Goal: Navigation & Orientation: Find specific page/section

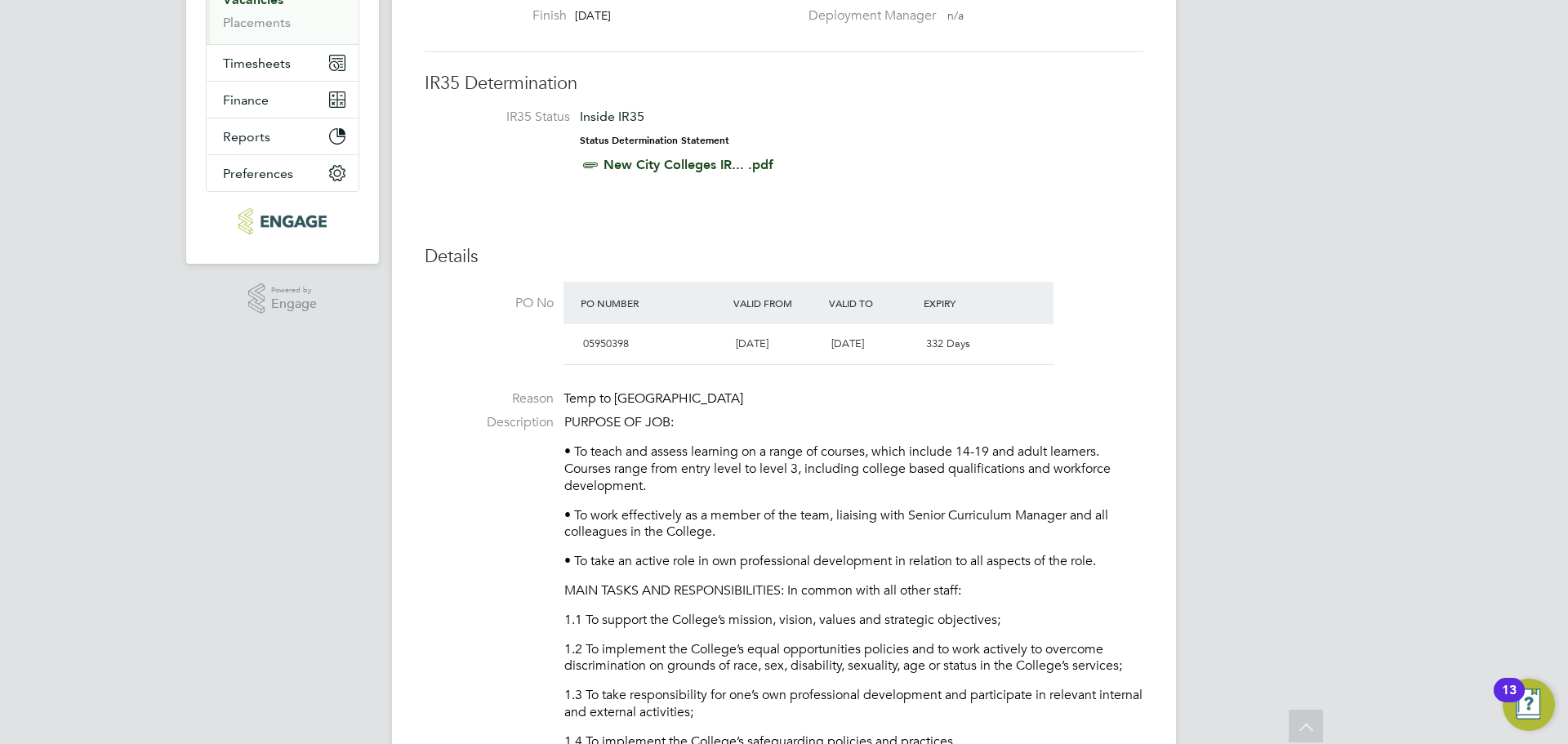
scroll to position [81, 0]
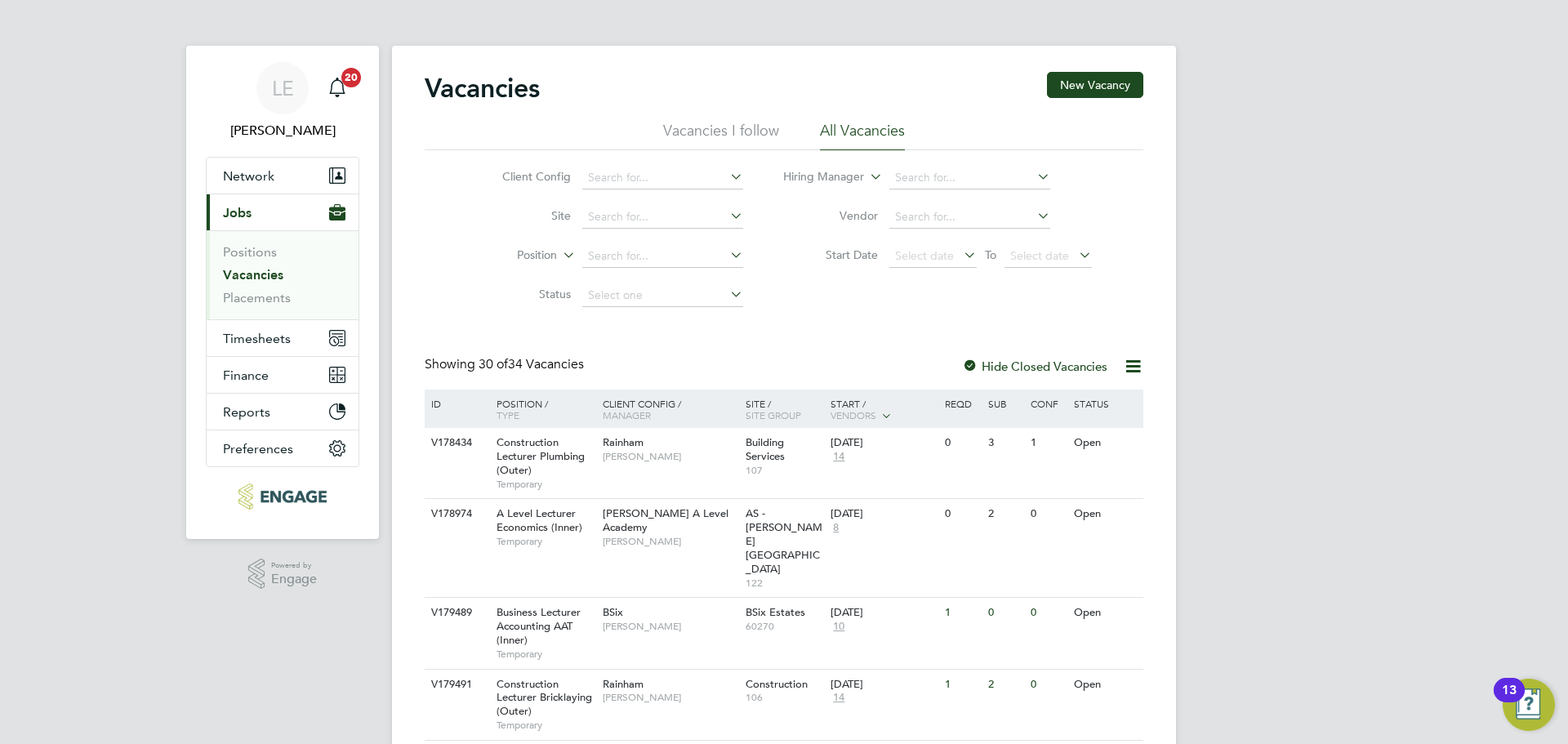
click at [240, 210] on span "Jobs" at bounding box center [237, 212] width 29 height 15
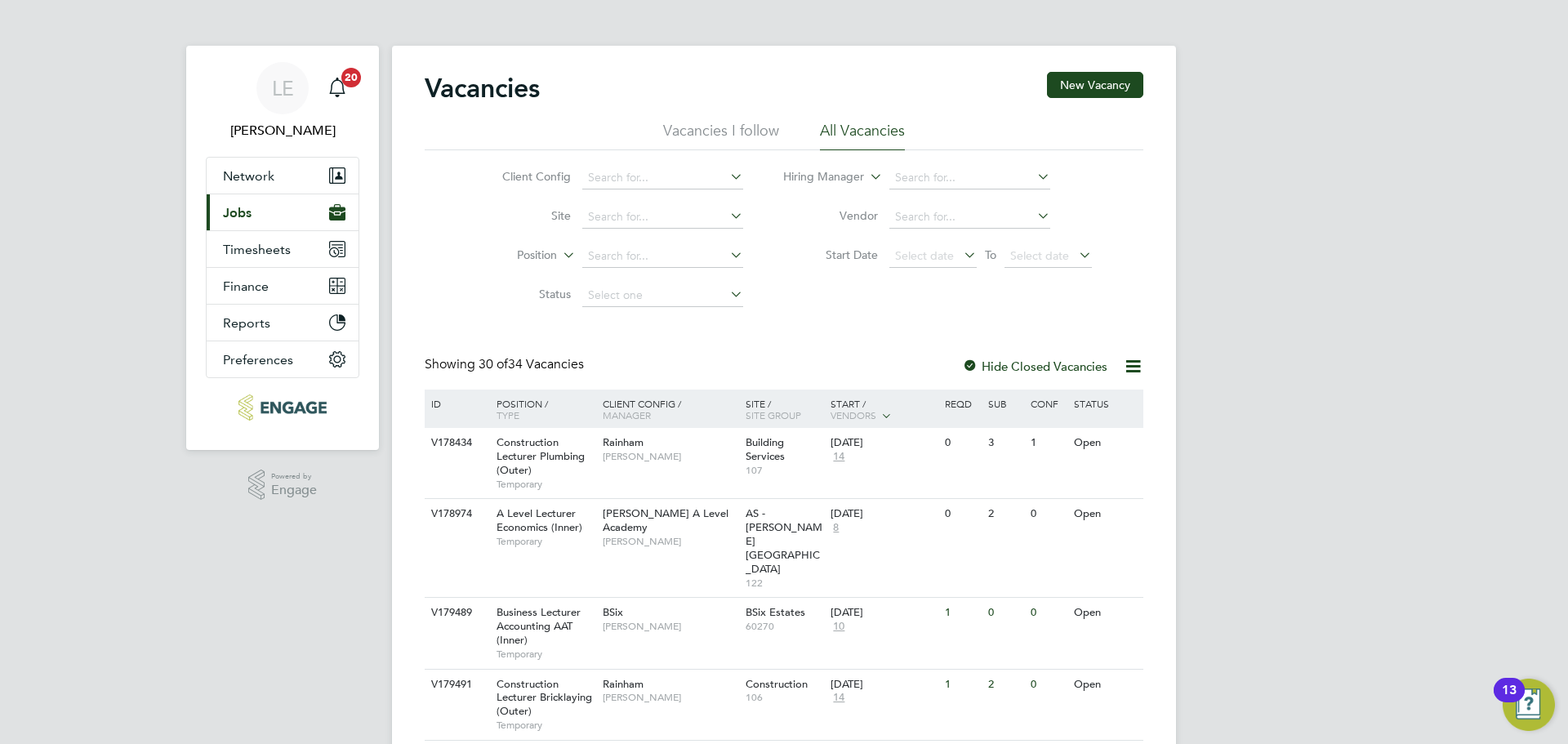
click at [240, 214] on span "Jobs" at bounding box center [237, 212] width 29 height 15
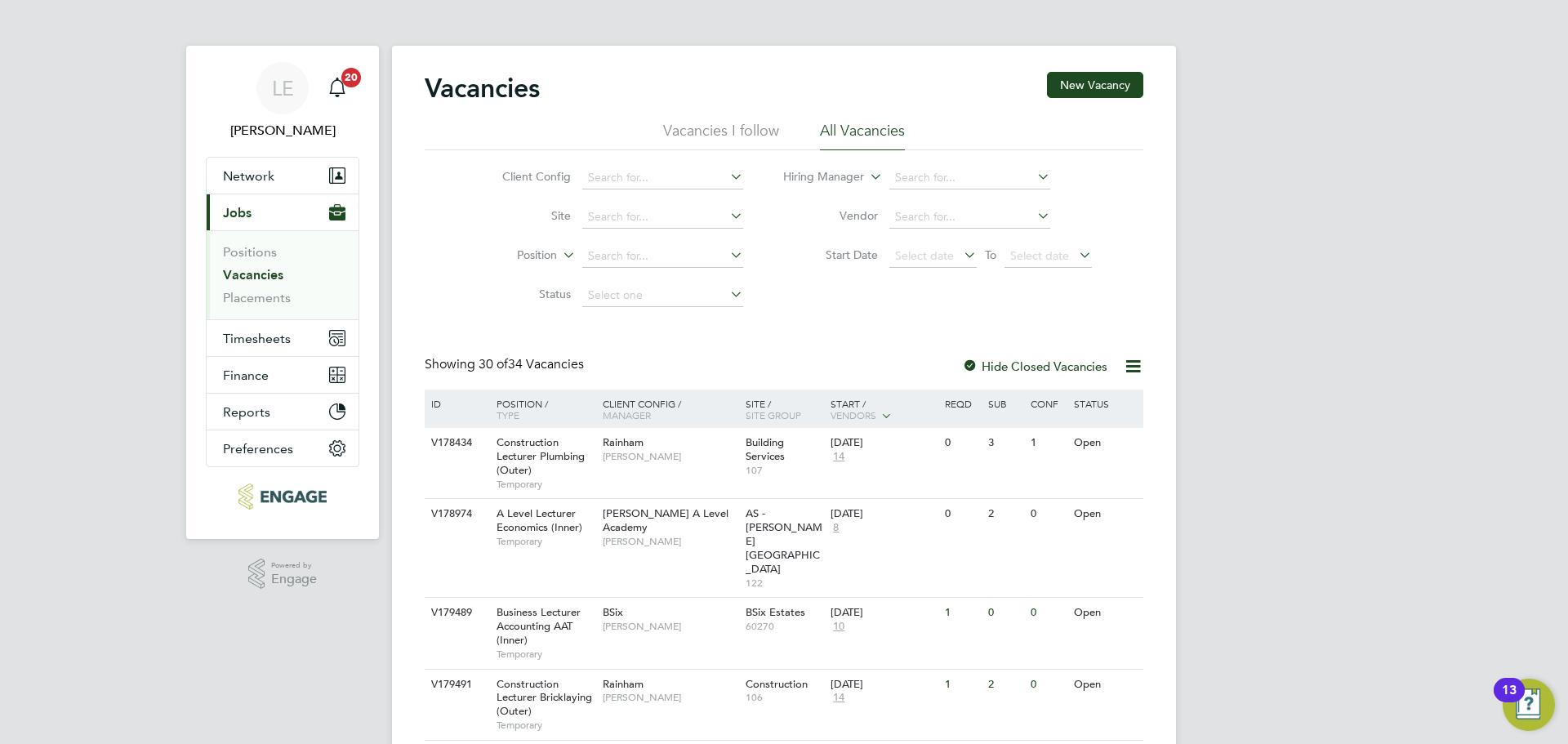
click at [244, 269] on link "Vacancies" at bounding box center [252, 274] width 60 height 15
click at [287, 290] on link "Placements" at bounding box center [257, 297] width 68 height 15
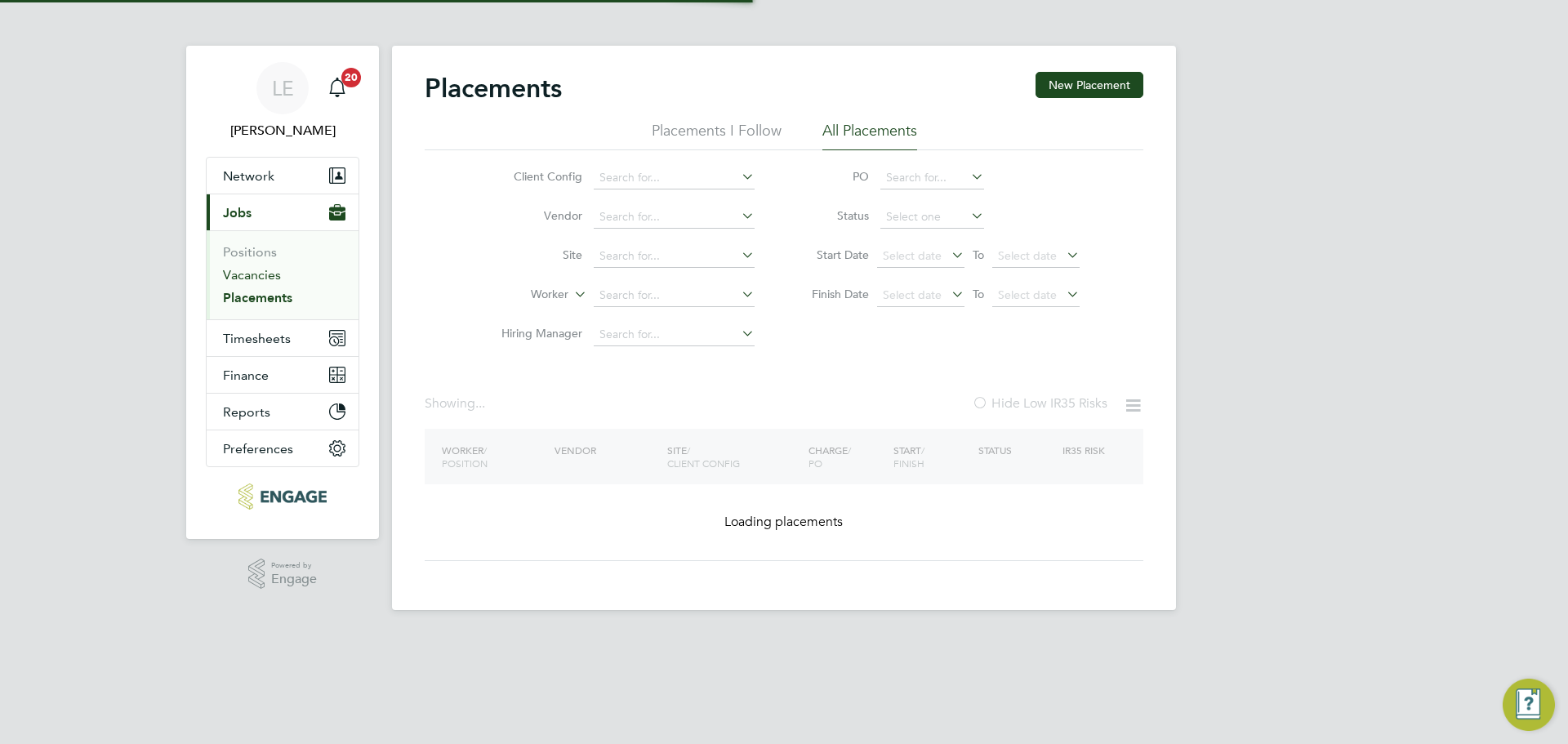
click at [269, 275] on link "Vacancies" at bounding box center [251, 274] width 58 height 15
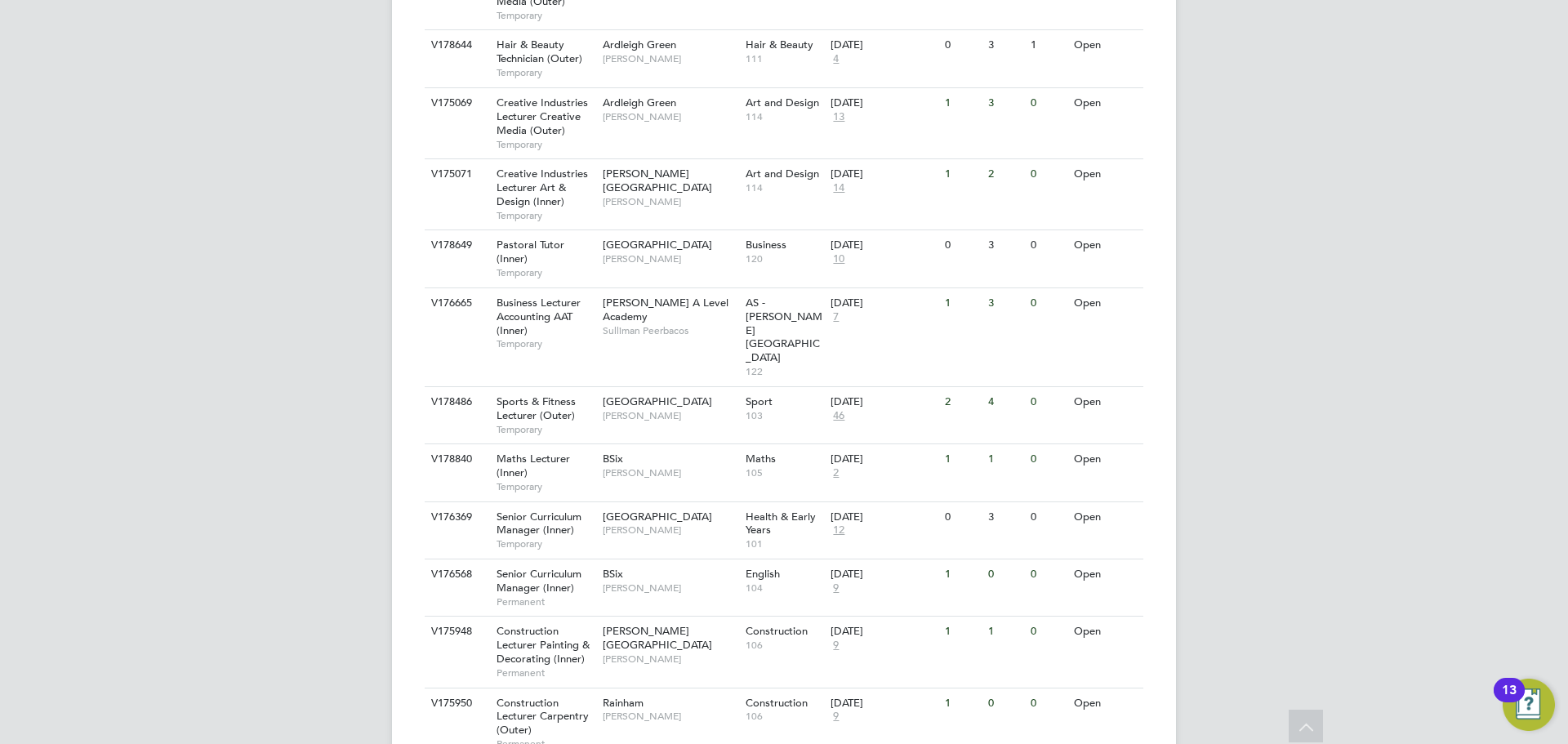
scroll to position [1750, 0]
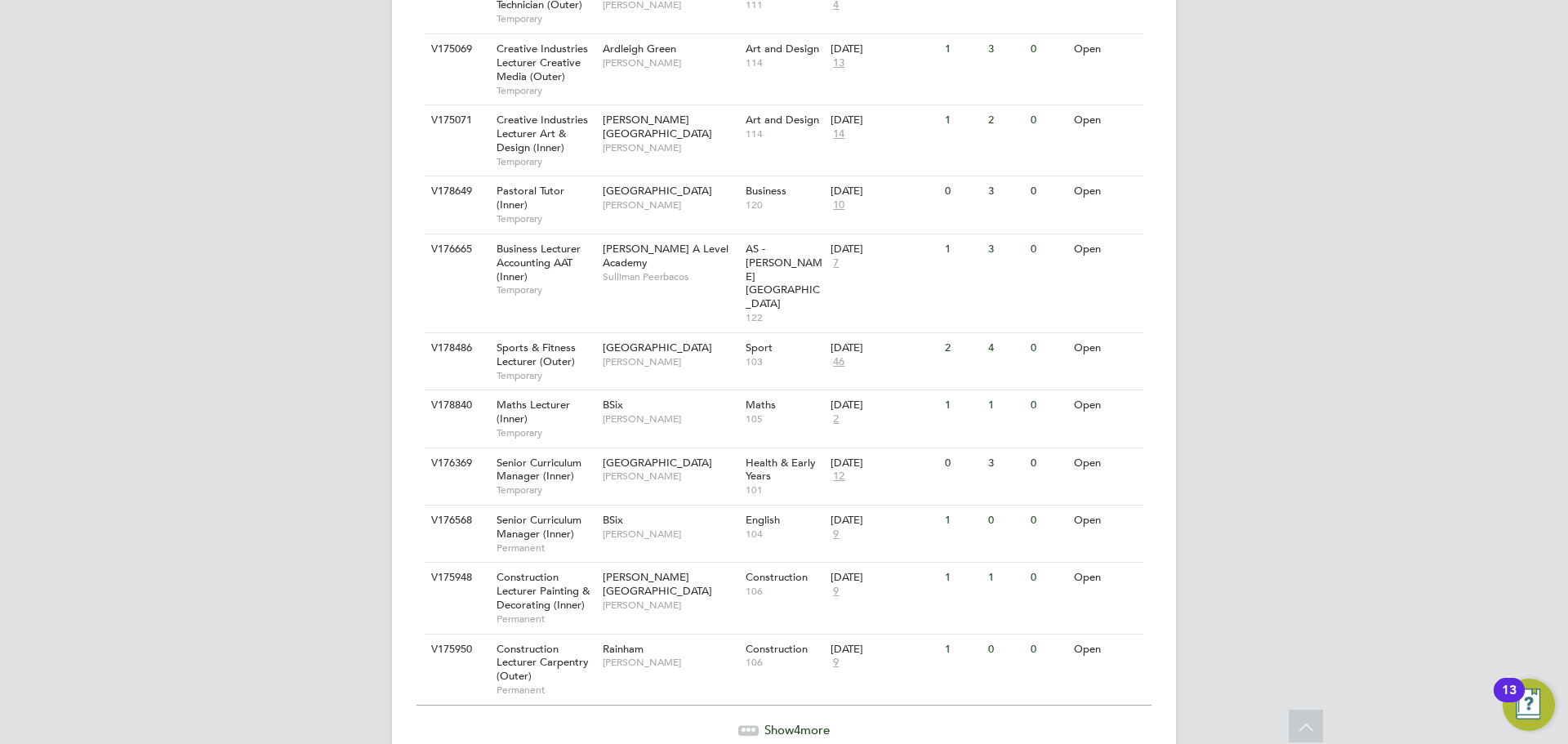
click at [775, 722] on span "Show 4 more" at bounding box center [797, 730] width 65 height 15
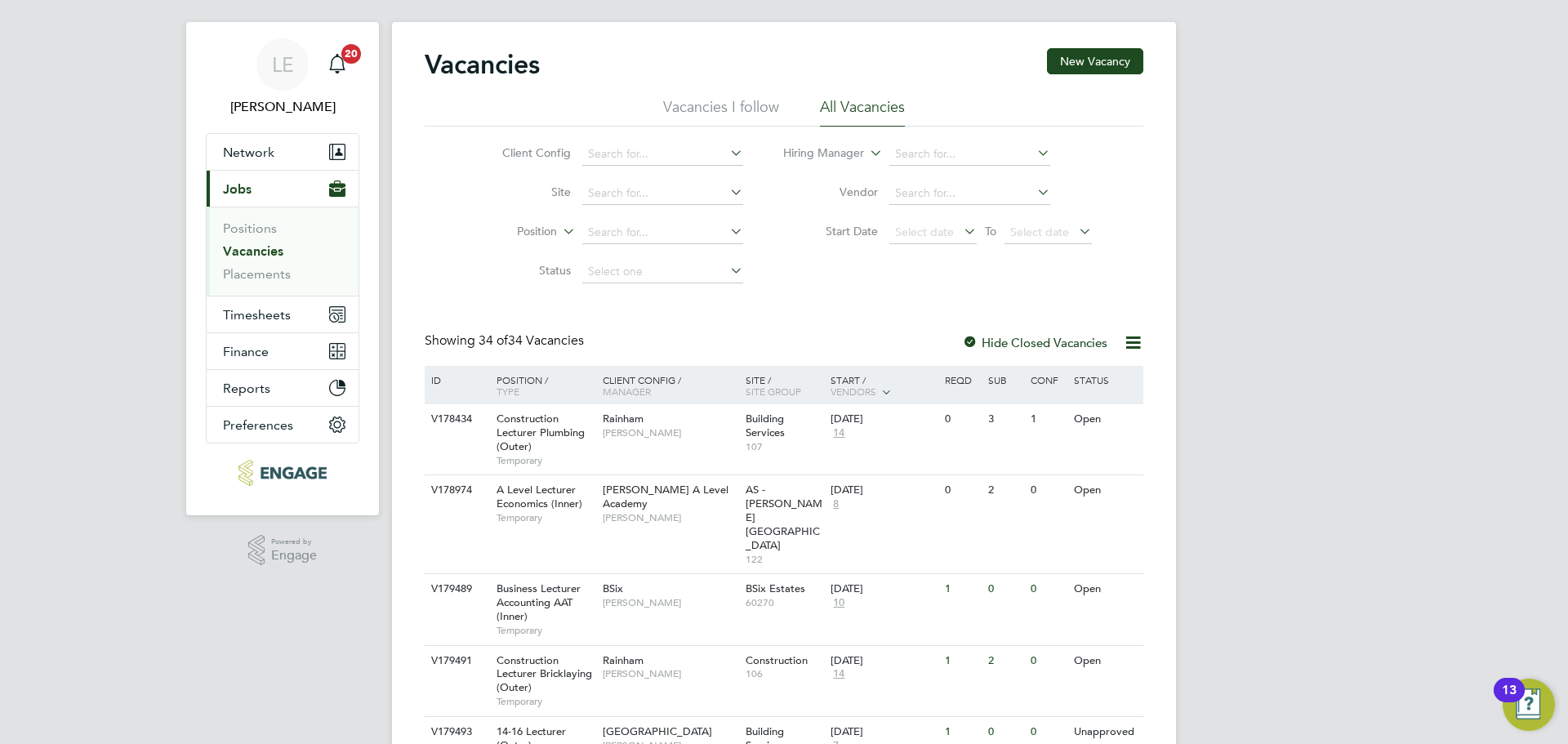
scroll to position [0, 0]
